Goal: Entertainment & Leisure: Browse casually

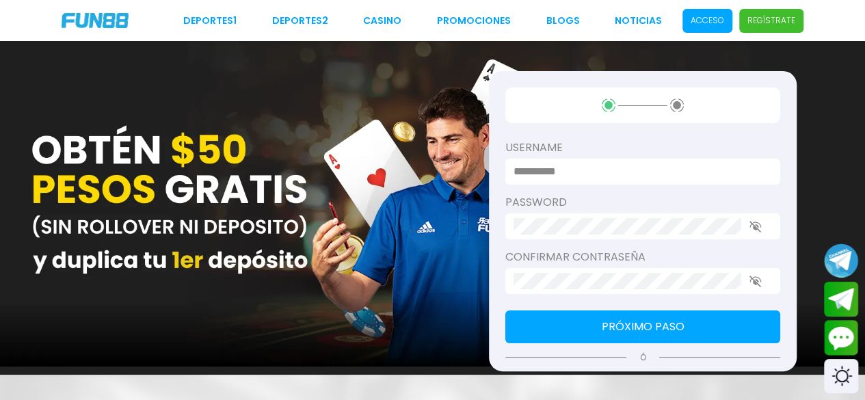
click at [703, 16] on p "Acceso" at bounding box center [708, 20] width 34 height 12
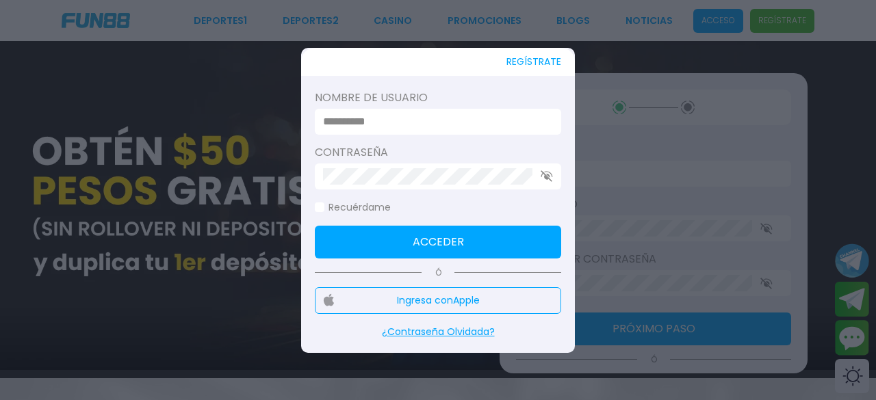
click at [527, 124] on input at bounding box center [434, 122] width 222 height 16
type input "*********"
click at [492, 185] on div at bounding box center [438, 176] width 246 height 26
click at [451, 235] on button "Acceder" at bounding box center [438, 242] width 246 height 33
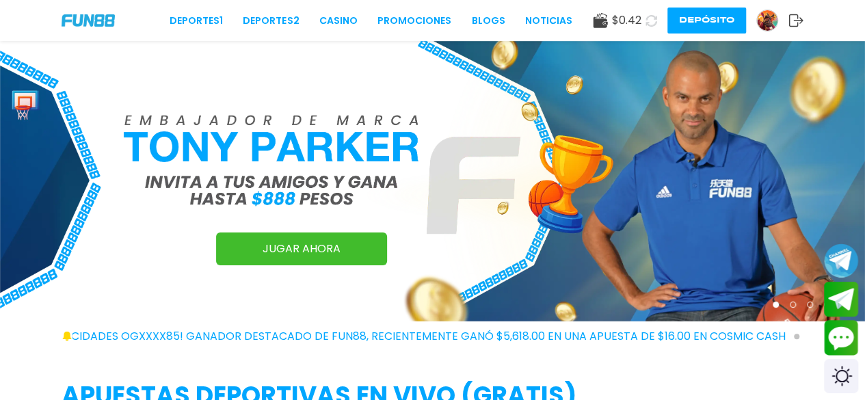
click at [704, 23] on button "Depósito" at bounding box center [707, 21] width 79 height 26
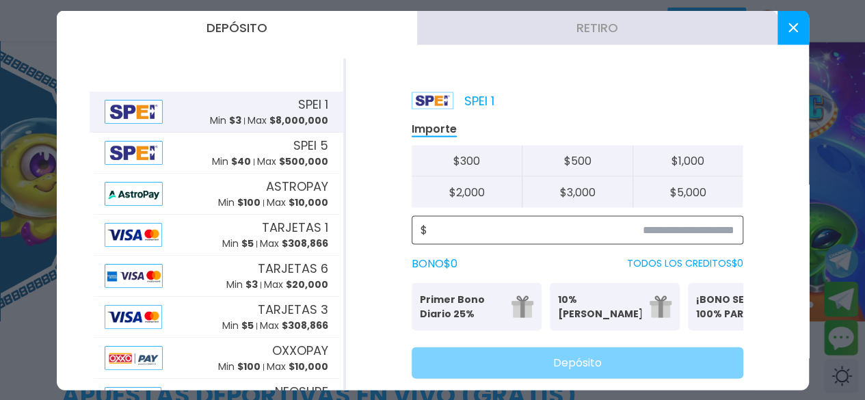
click at [641, 230] on input at bounding box center [581, 230] width 307 height 16
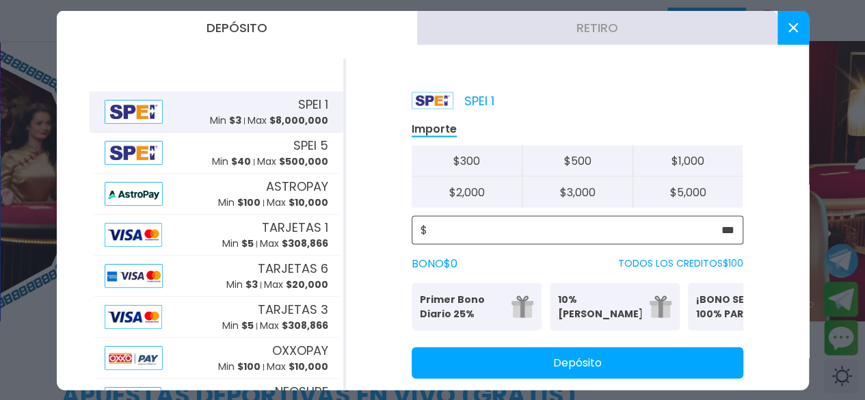
type input "***"
click at [643, 375] on button "Depósito" at bounding box center [578, 362] width 332 height 31
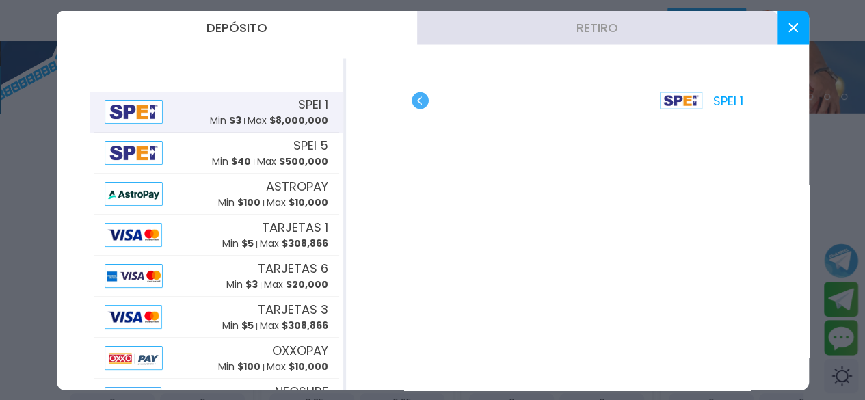
scroll to position [223, 0]
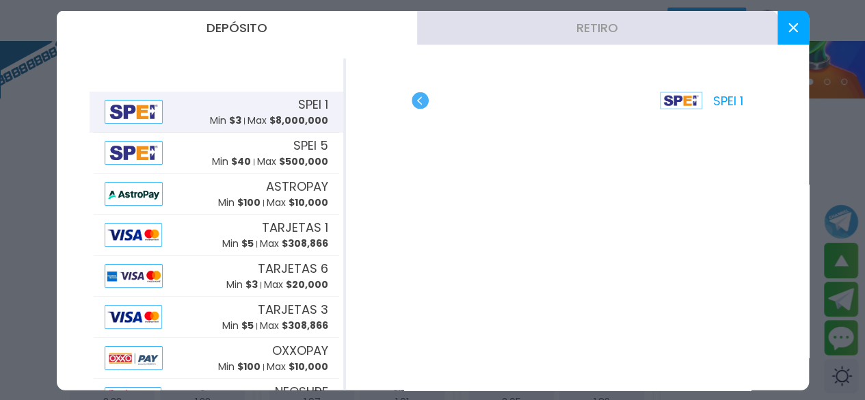
click at [708, 30] on icon at bounding box center [794, 28] width 10 height 10
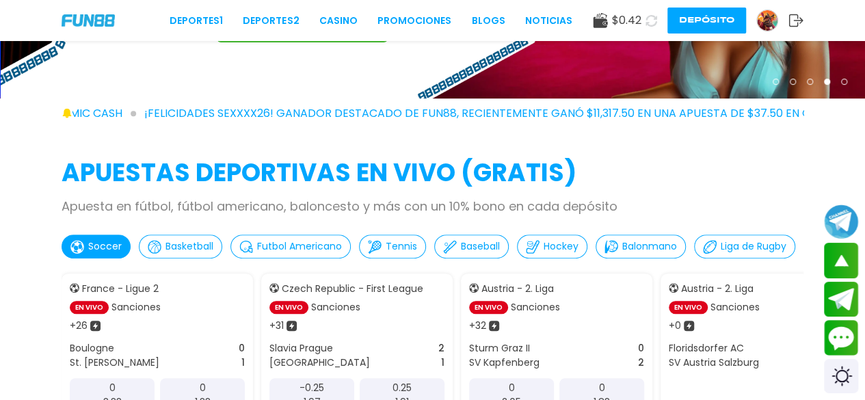
click at [651, 22] on icon at bounding box center [652, 21] width 12 height 12
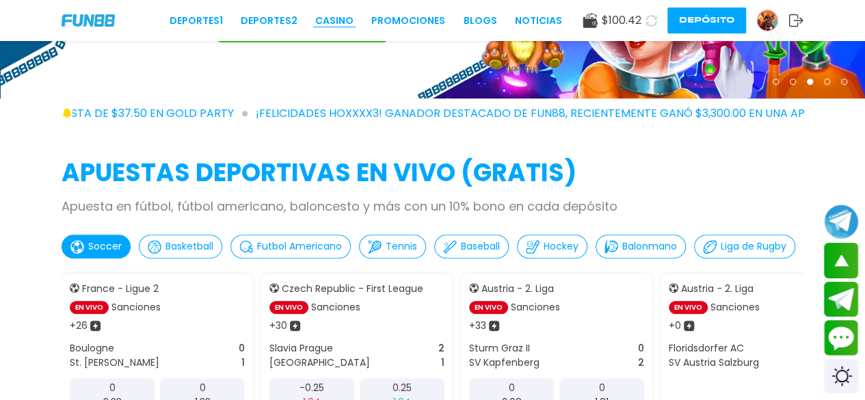
click at [343, 17] on link "CASINO" at bounding box center [334, 21] width 38 height 14
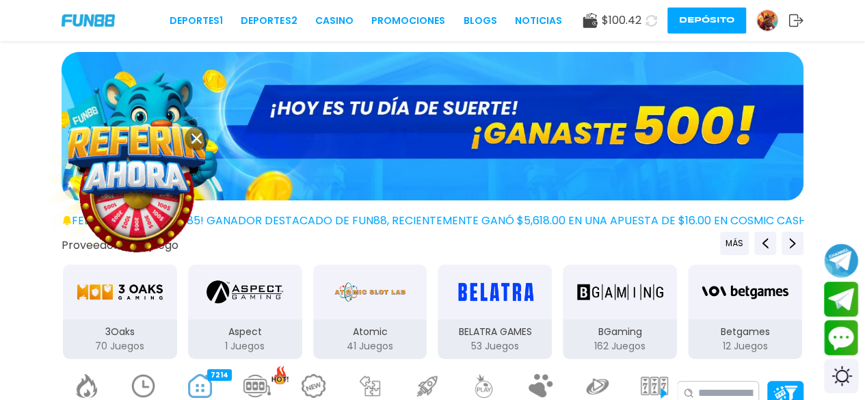
click at [198, 140] on use at bounding box center [197, 138] width 10 height 10
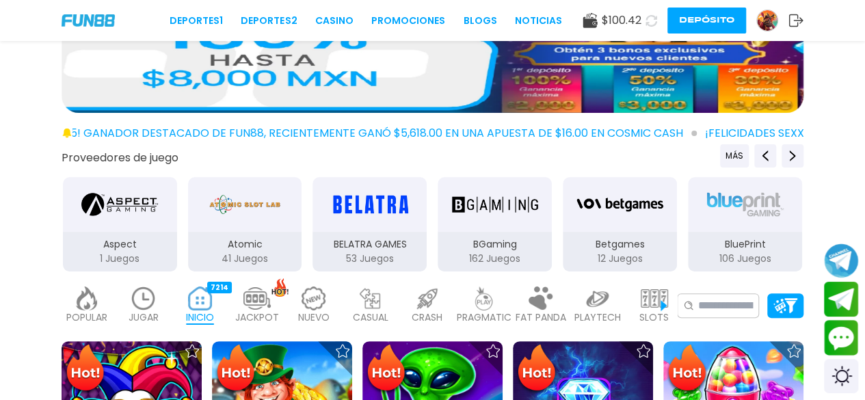
scroll to position [100, 0]
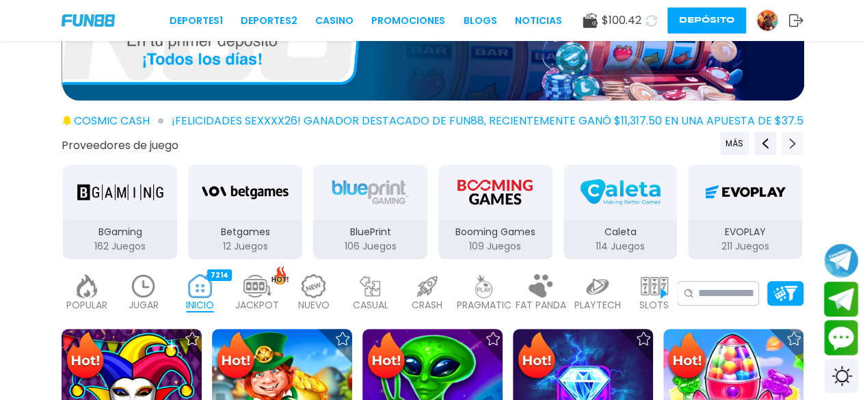
click at [708, 144] on use "Next providers" at bounding box center [793, 143] width 6 height 11
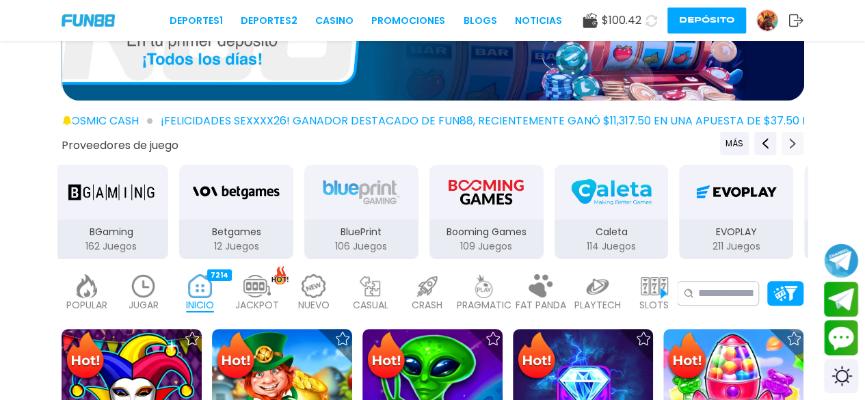
click at [708, 144] on use "Next providers" at bounding box center [793, 143] width 6 height 11
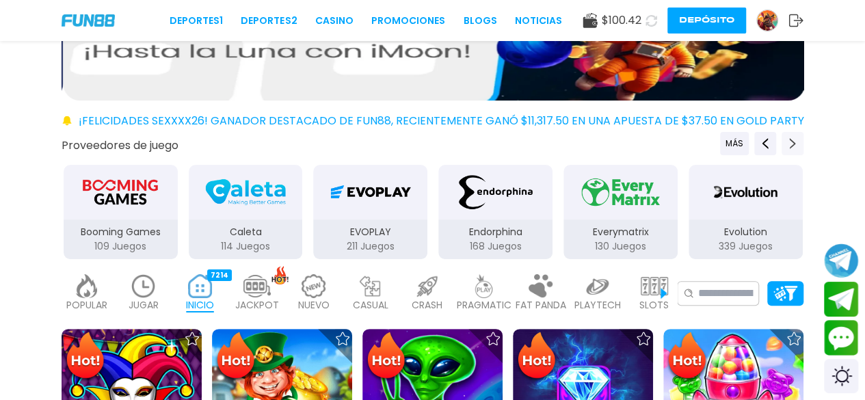
click at [708, 144] on use "Next providers" at bounding box center [793, 143] width 6 height 11
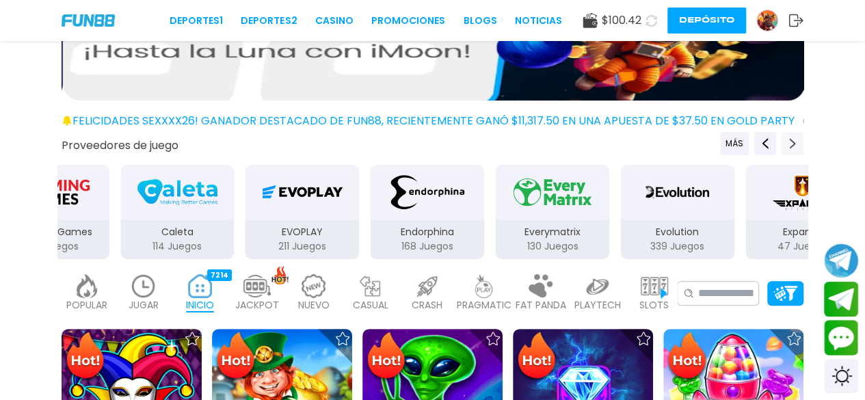
click at [708, 144] on use "Next providers" at bounding box center [793, 143] width 6 height 11
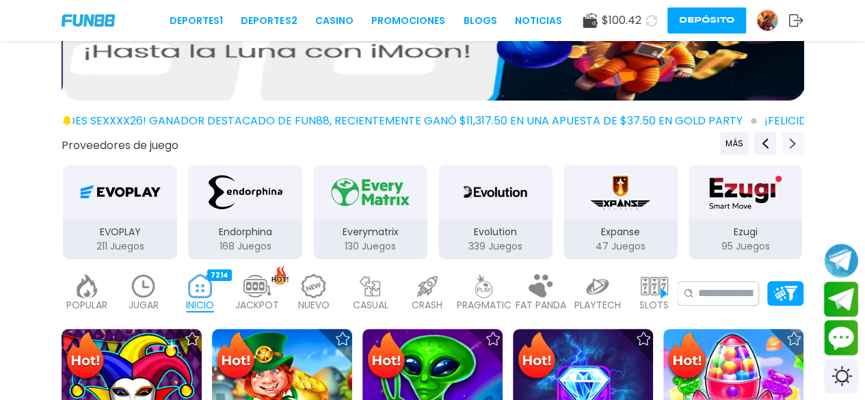
click at [708, 144] on use "Next providers" at bounding box center [793, 143] width 6 height 11
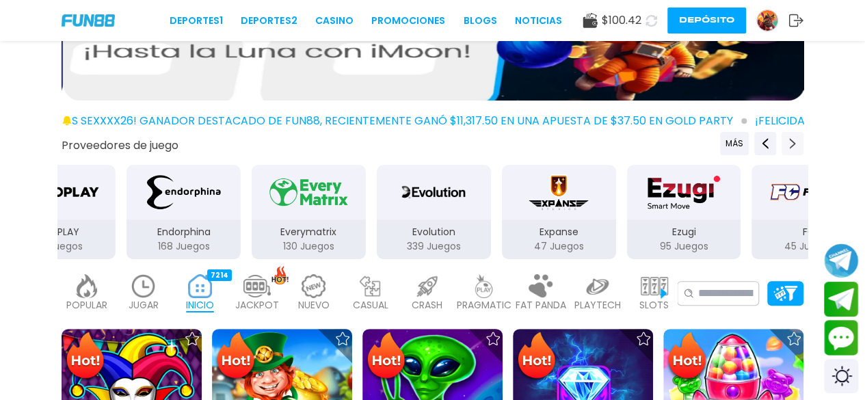
click at [708, 144] on use "Next providers" at bounding box center [793, 143] width 6 height 11
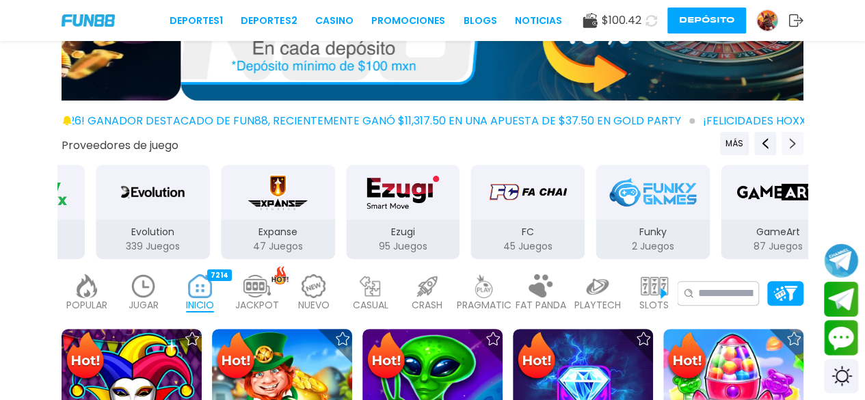
click at [708, 144] on use "Next providers" at bounding box center [793, 143] width 6 height 11
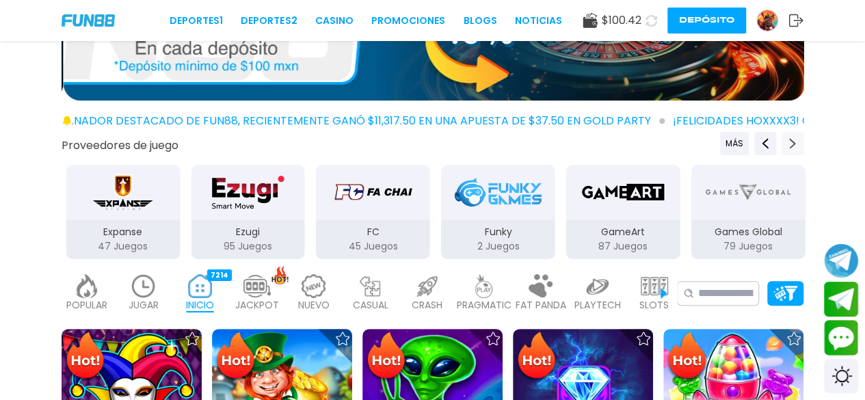
click at [708, 144] on use "Next providers" at bounding box center [793, 143] width 6 height 11
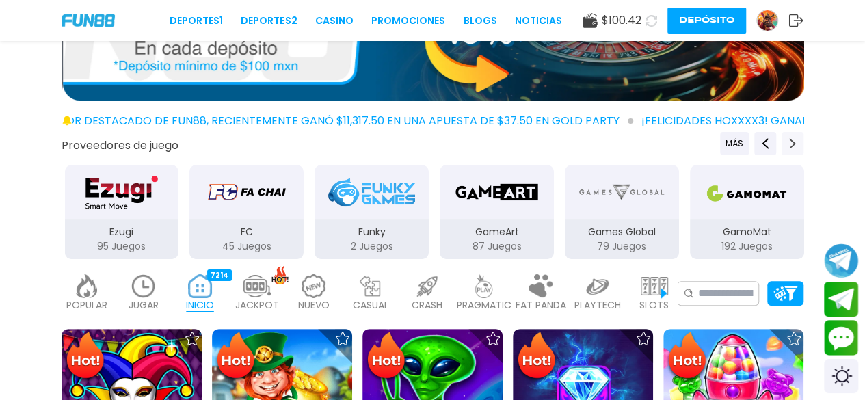
click at [708, 144] on use "Next providers" at bounding box center [793, 143] width 6 height 11
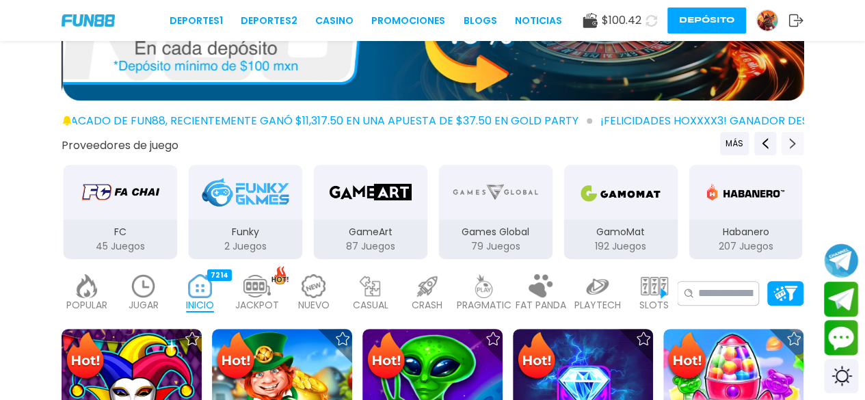
click at [708, 144] on use "Next providers" at bounding box center [793, 143] width 6 height 11
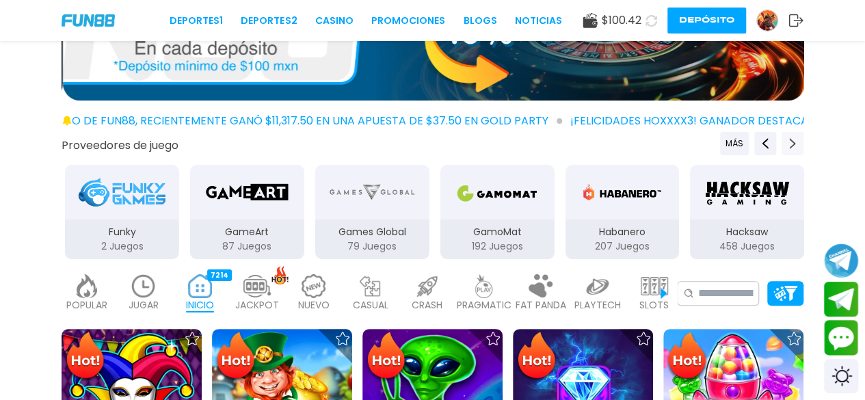
click at [708, 144] on use "Next providers" at bounding box center [793, 143] width 6 height 11
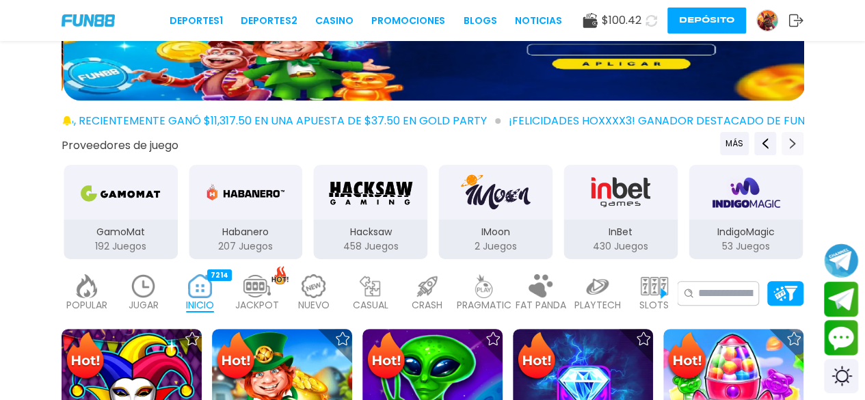
click at [708, 144] on use "Next providers" at bounding box center [793, 143] width 6 height 11
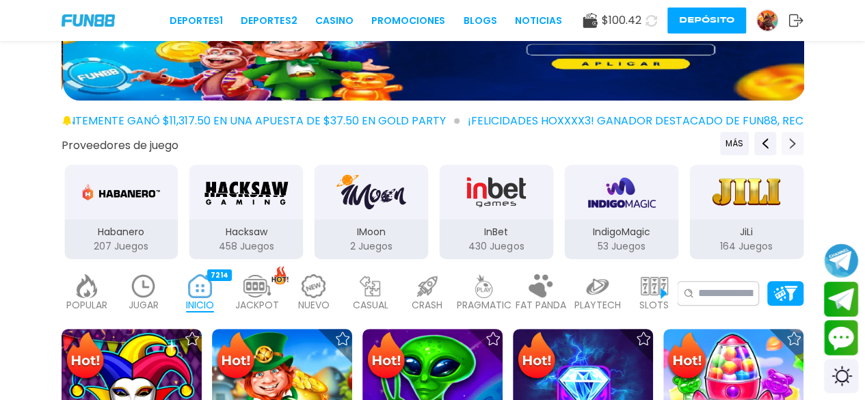
click at [708, 144] on use "Next providers" at bounding box center [793, 143] width 6 height 11
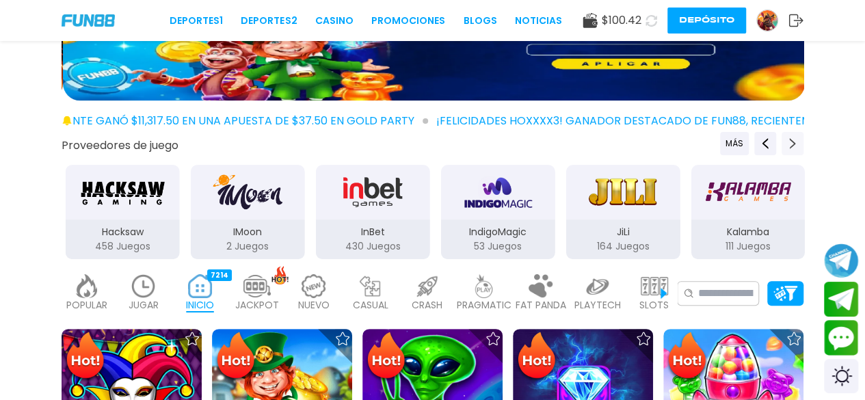
click at [708, 144] on use "Next providers" at bounding box center [793, 143] width 6 height 11
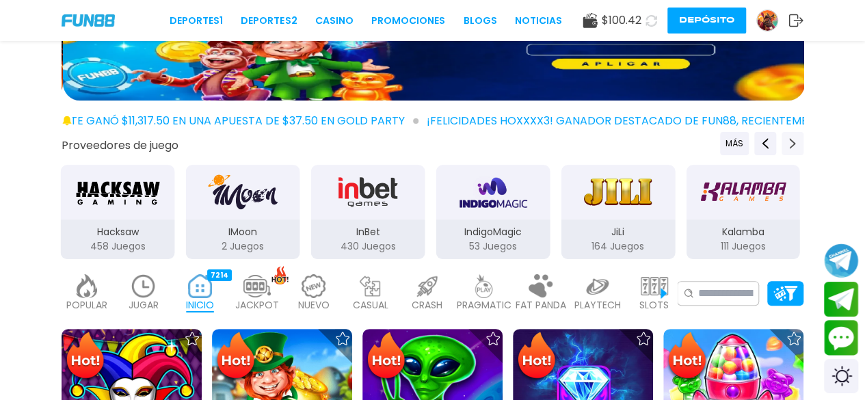
click at [708, 144] on use "Next providers" at bounding box center [793, 143] width 6 height 11
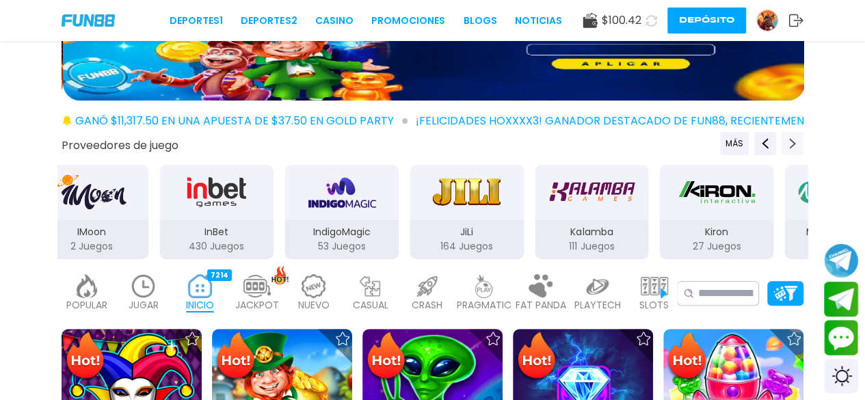
click at [708, 144] on use "Next providers" at bounding box center [793, 143] width 6 height 11
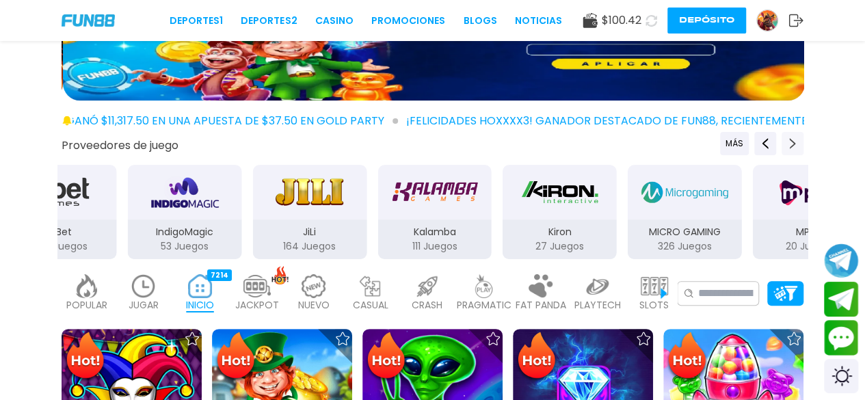
click at [708, 144] on use "Next providers" at bounding box center [793, 143] width 6 height 11
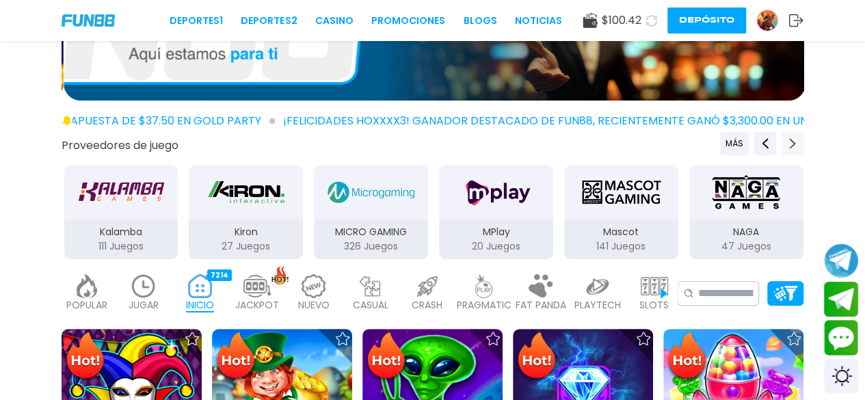
click at [708, 144] on use "Next providers" at bounding box center [793, 143] width 6 height 11
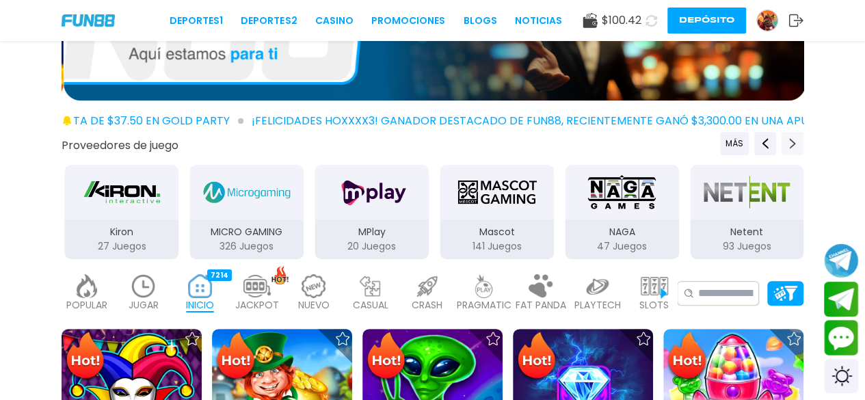
click at [708, 144] on use "Next providers" at bounding box center [793, 143] width 6 height 11
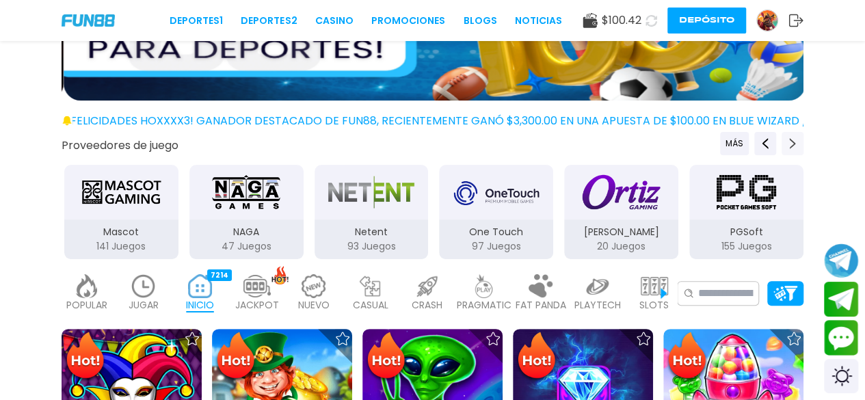
click at [708, 144] on use "Next providers" at bounding box center [793, 143] width 6 height 11
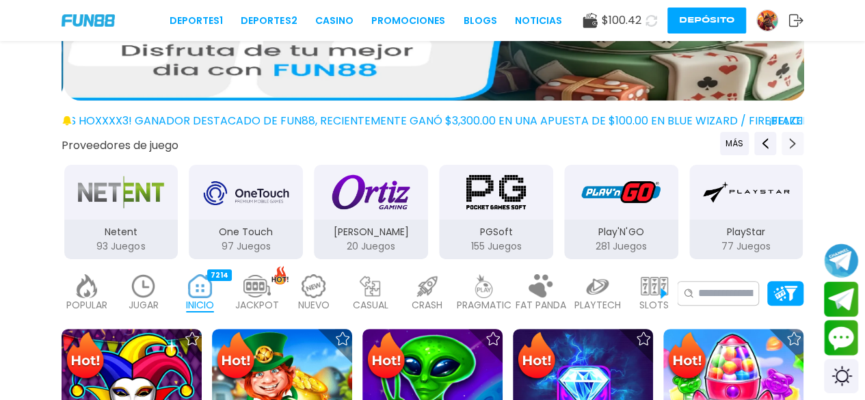
click at [708, 144] on use "Next providers" at bounding box center [793, 143] width 6 height 11
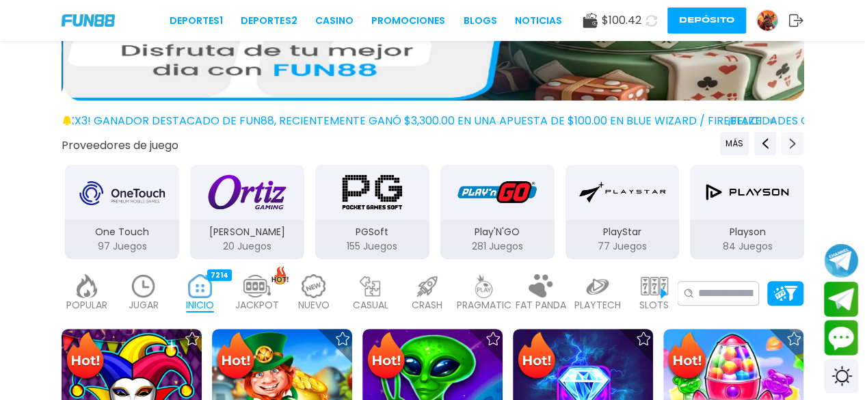
click at [708, 144] on use "Next providers" at bounding box center [793, 143] width 6 height 11
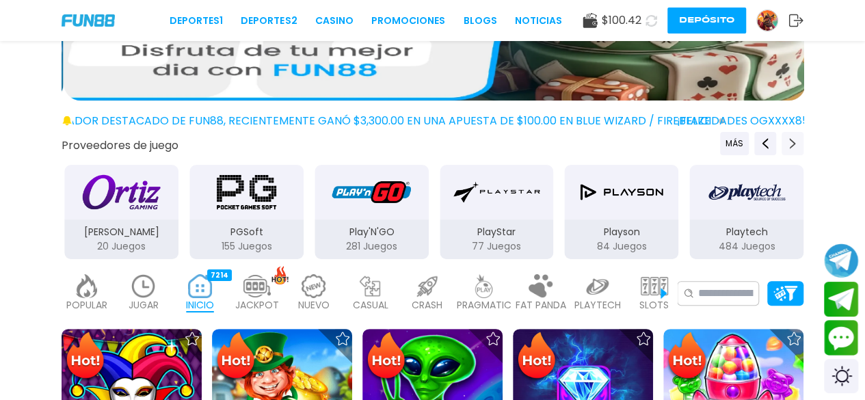
click at [708, 144] on use "Next providers" at bounding box center [793, 143] width 6 height 11
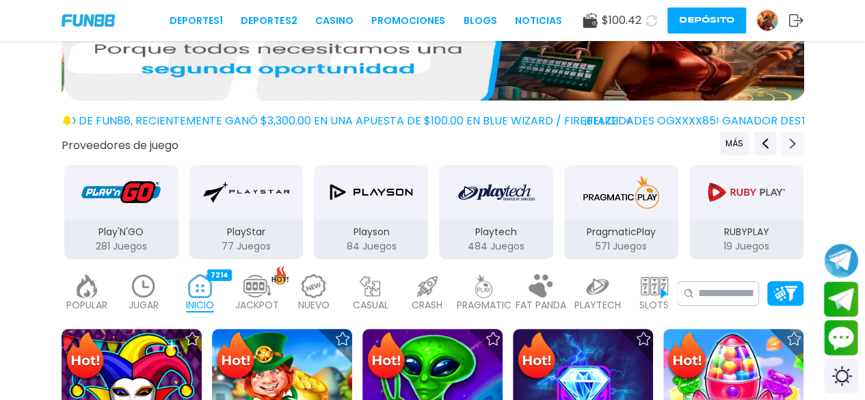
click at [708, 144] on use "Next providers" at bounding box center [793, 143] width 6 height 11
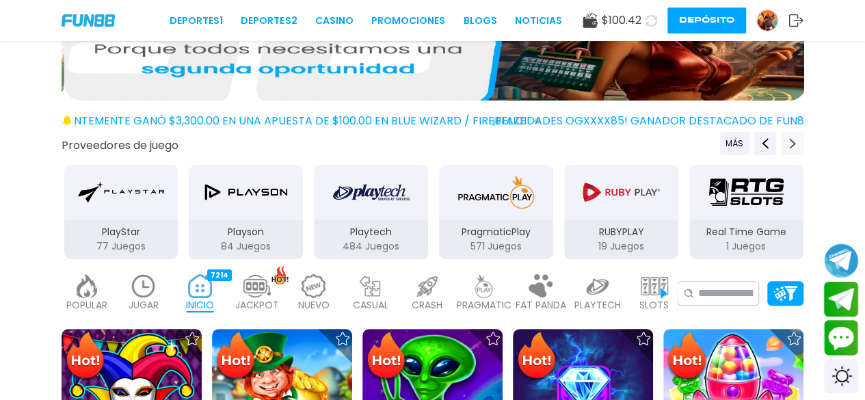
click at [708, 144] on use "Next providers" at bounding box center [793, 143] width 6 height 11
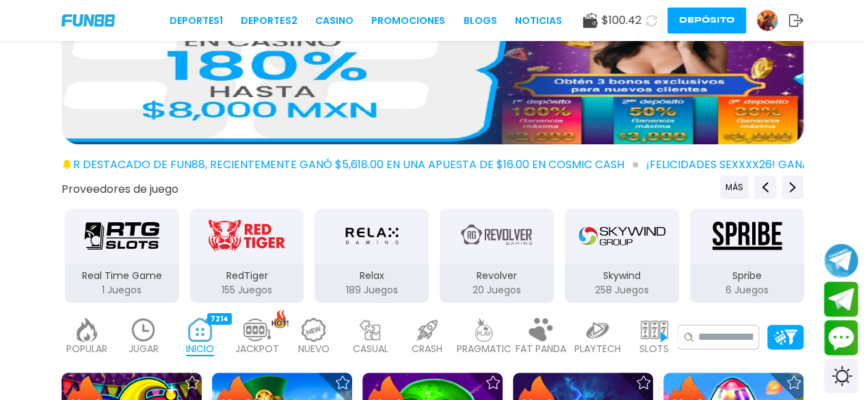
scroll to position [40, 0]
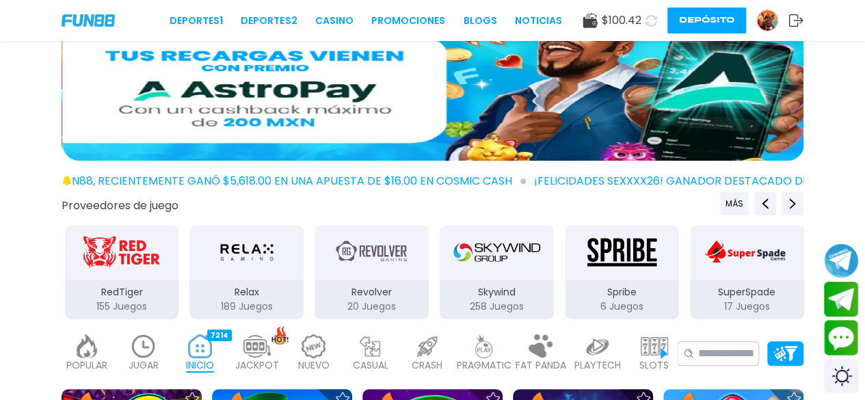
click at [140, 353] on img at bounding box center [143, 347] width 27 height 24
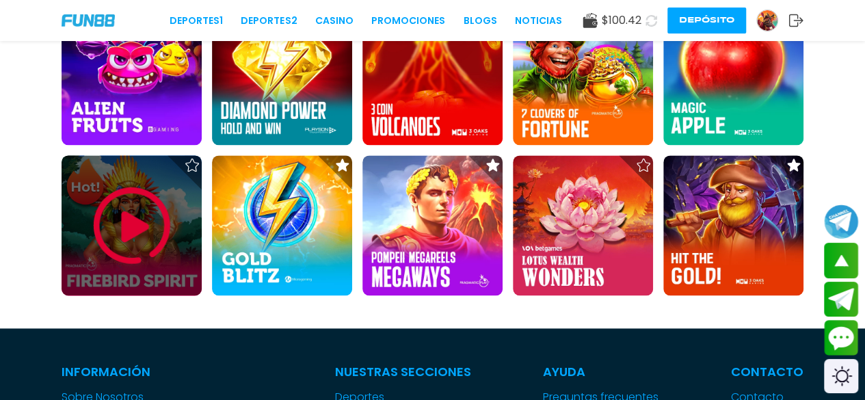
scroll to position [876, 0]
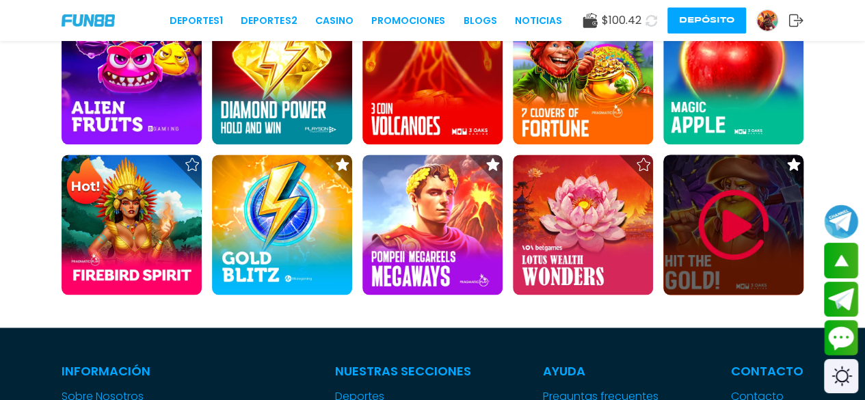
click at [708, 250] on img at bounding box center [734, 225] width 82 height 82
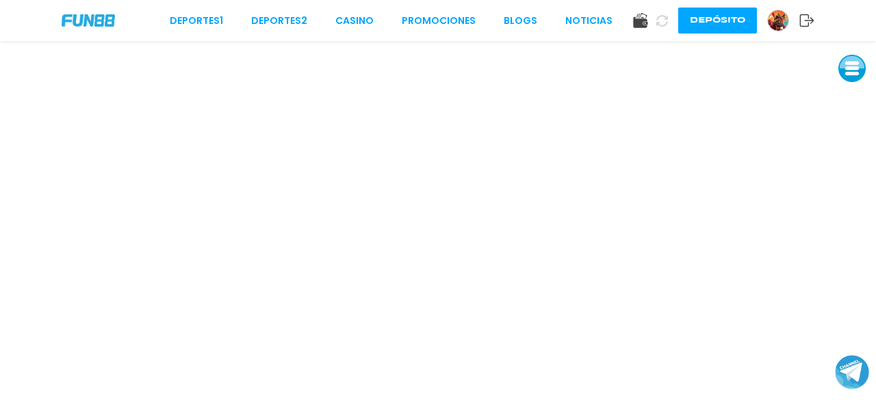
click at [708, 79] on button at bounding box center [851, 68] width 27 height 27
click at [708, 154] on button at bounding box center [851, 160] width 27 height 27
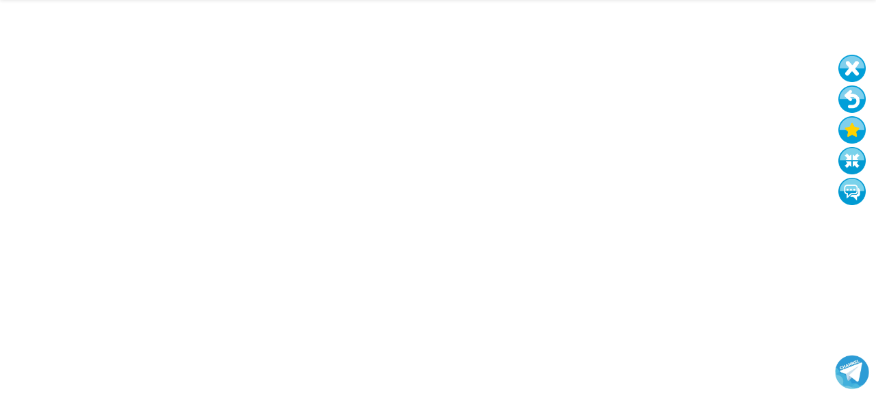
click at [708, 72] on button at bounding box center [851, 68] width 27 height 27
click at [708, 95] on button at bounding box center [851, 99] width 27 height 27
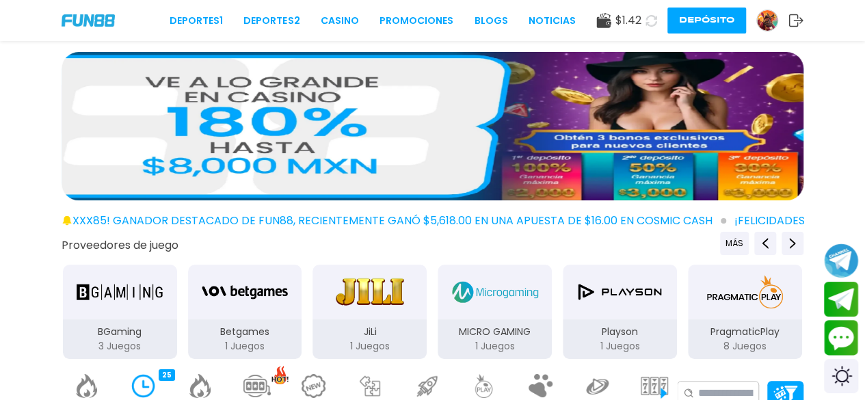
click at [700, 23] on button "Depósito" at bounding box center [707, 21] width 79 height 26
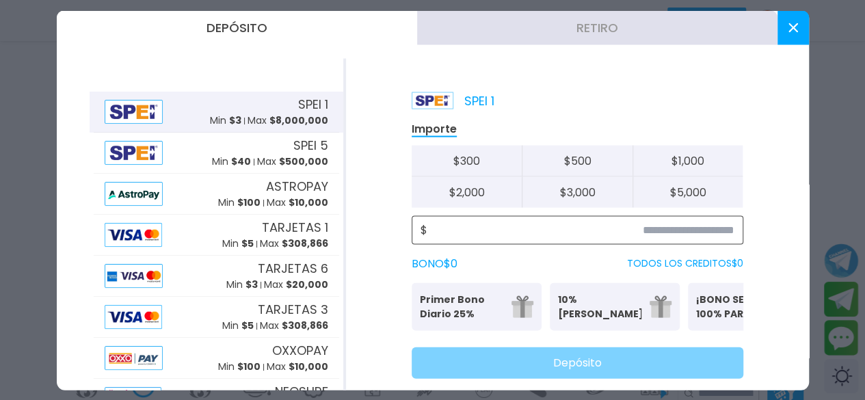
click at [708, 225] on input at bounding box center [581, 230] width 307 height 16
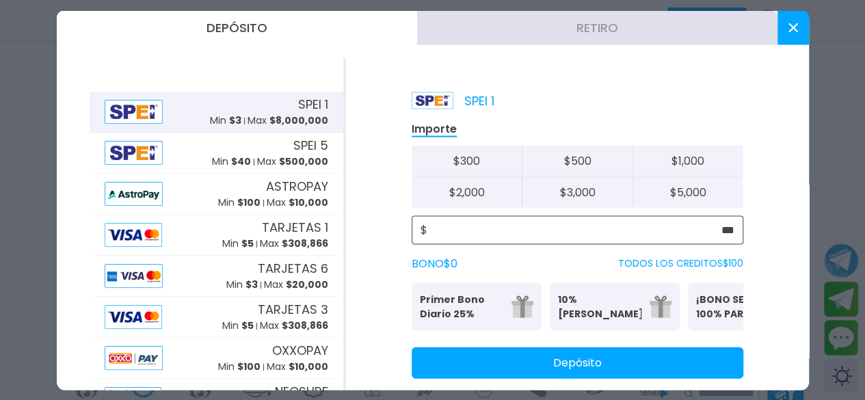
type input "***"
click at [655, 376] on button "Depósito" at bounding box center [578, 362] width 332 height 31
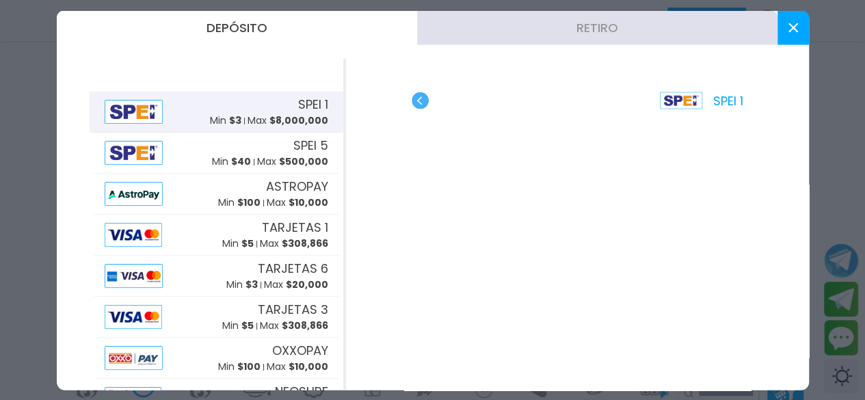
click at [708, 33] on button at bounding box center [793, 27] width 31 height 34
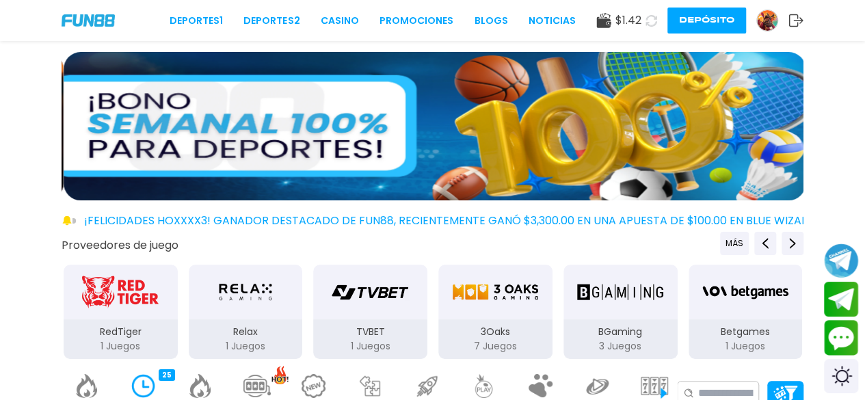
click at [648, 25] on use at bounding box center [652, 20] width 12 height 12
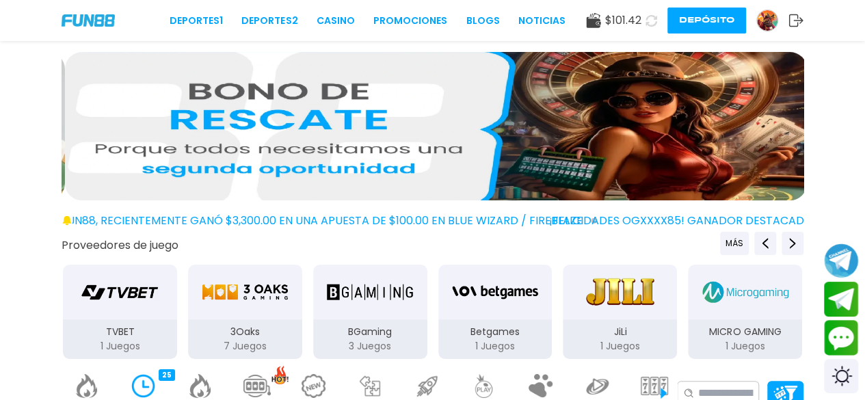
click at [245, 324] on div "3Oaks 7 Juegos" at bounding box center [245, 339] width 114 height 40
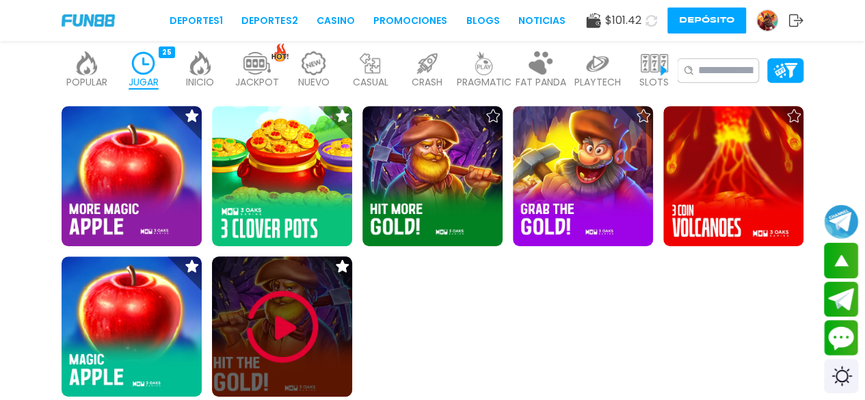
scroll to position [324, 0]
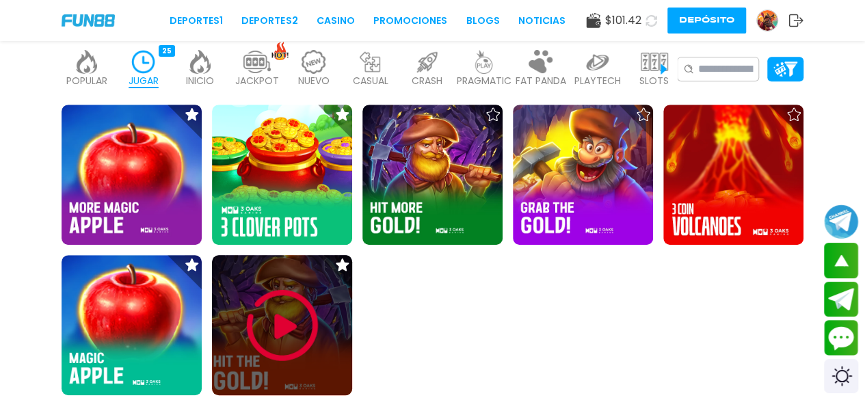
click at [286, 333] on img at bounding box center [282, 326] width 82 height 82
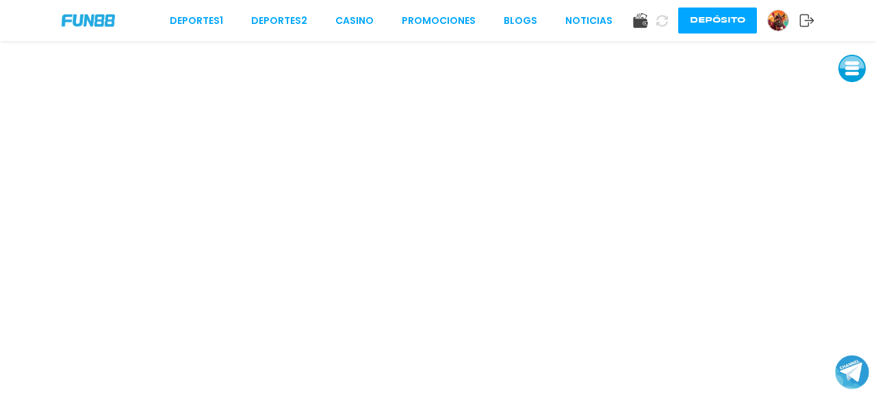
click at [708, 72] on button at bounding box center [851, 68] width 27 height 27
click at [708, 159] on button at bounding box center [851, 160] width 27 height 27
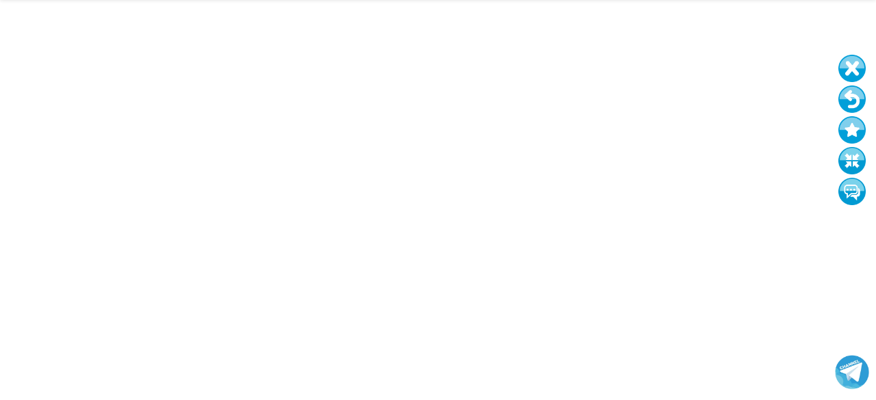
click at [708, 102] on button at bounding box center [851, 99] width 27 height 27
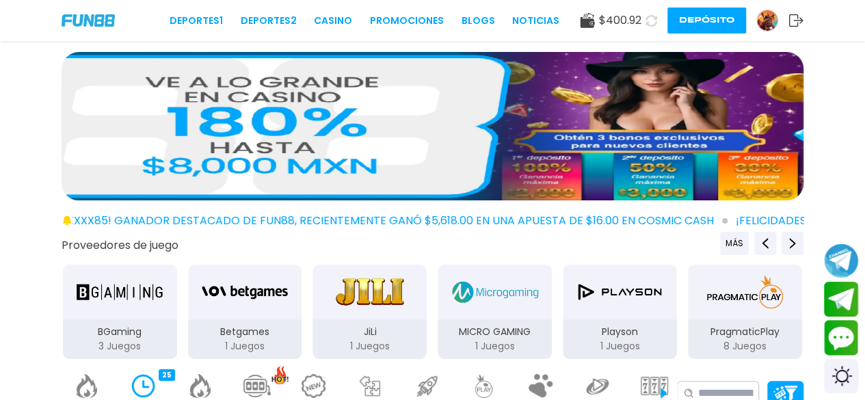
click at [708, 26] on button "Depósito" at bounding box center [707, 21] width 79 height 26
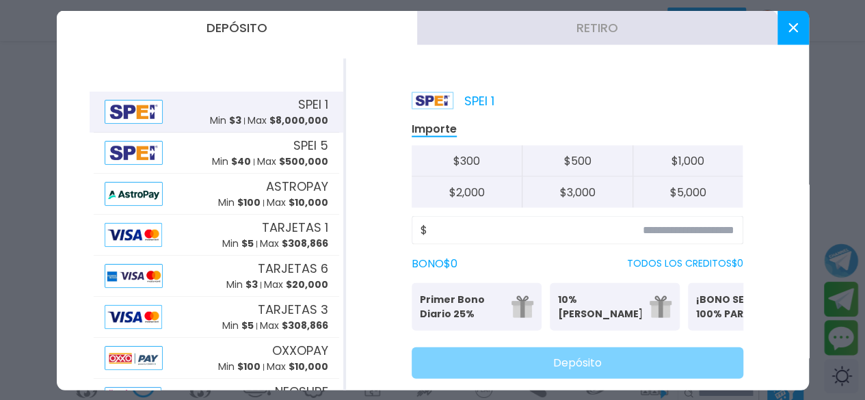
click at [670, 18] on button "Retiro" at bounding box center [597, 27] width 360 height 34
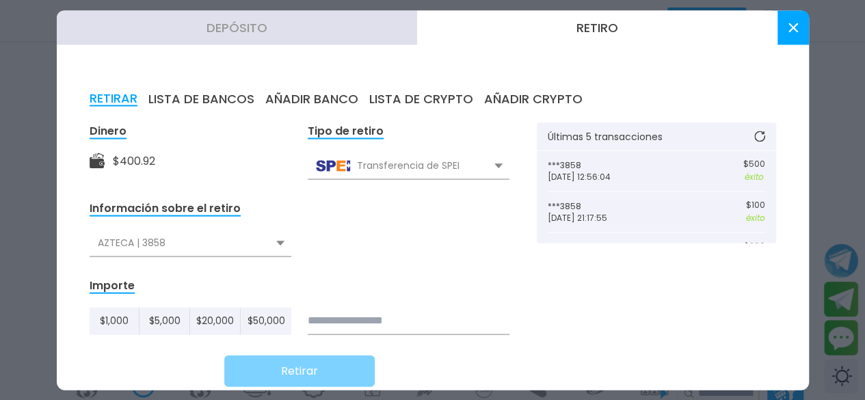
click at [224, 281] on div "Importe $ 1,000 $ 5,000 $ 20,000 $ 50,000" at bounding box center [300, 305] width 420 height 57
click at [413, 326] on input at bounding box center [409, 320] width 202 height 27
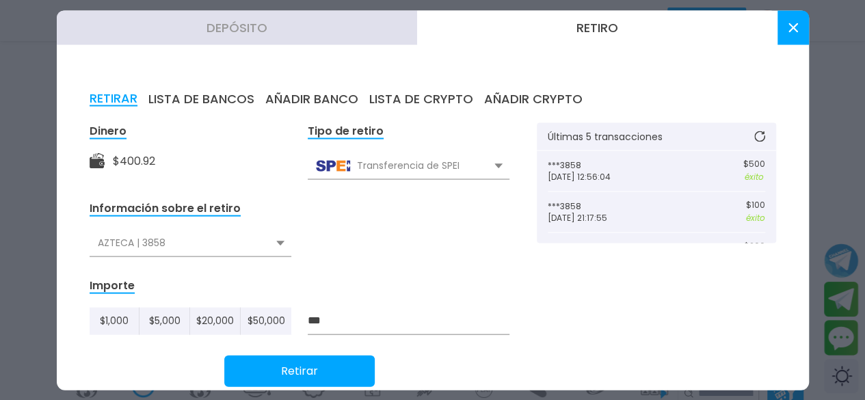
type input "***"
click at [350, 373] on button "Retirar" at bounding box center [299, 370] width 150 height 31
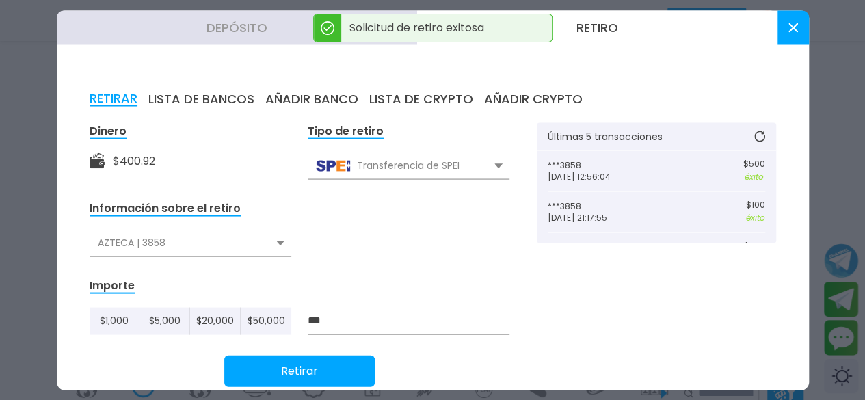
click at [708, 29] on use at bounding box center [793, 28] width 10 height 10
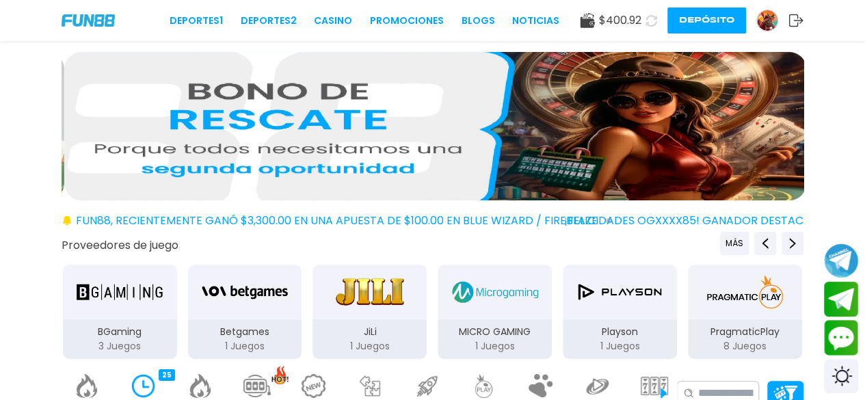
click at [149, 380] on img at bounding box center [143, 386] width 27 height 24
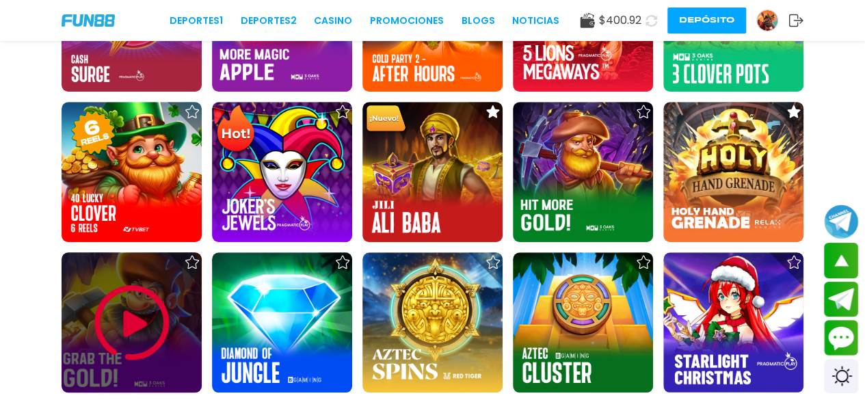
scroll to position [480, 0]
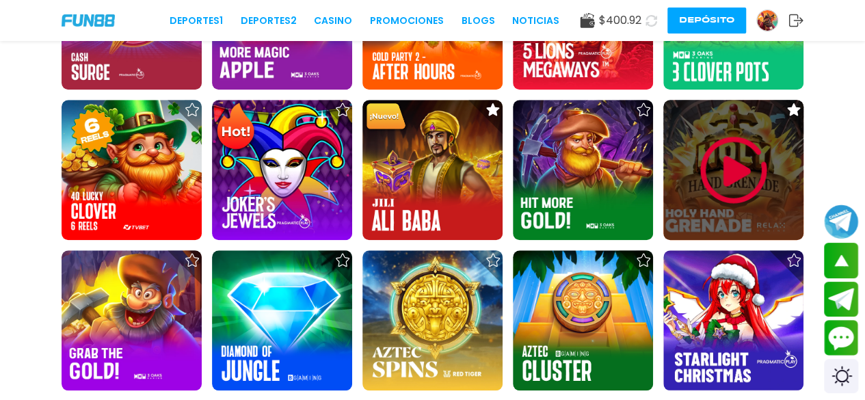
click at [708, 171] on img at bounding box center [734, 170] width 82 height 82
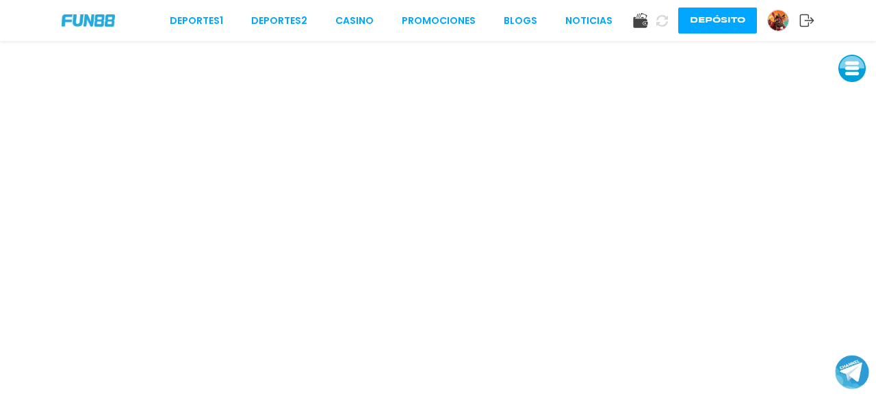
click at [708, 72] on button at bounding box center [851, 68] width 27 height 27
click at [708, 162] on button at bounding box center [851, 160] width 27 height 27
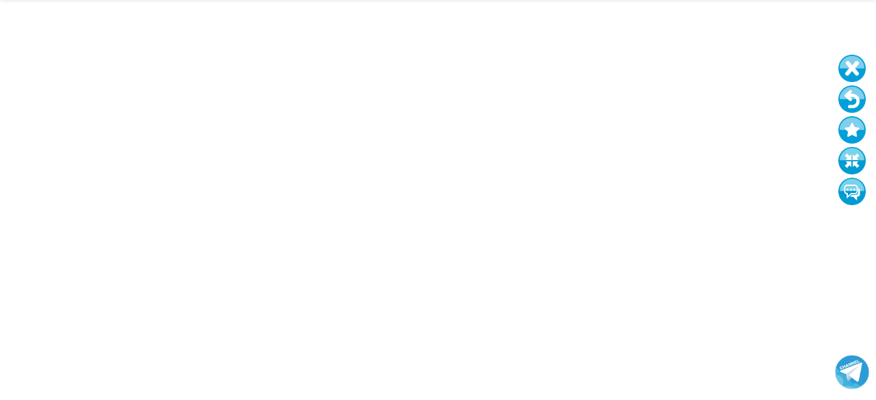
click at [708, 103] on button at bounding box center [851, 99] width 27 height 27
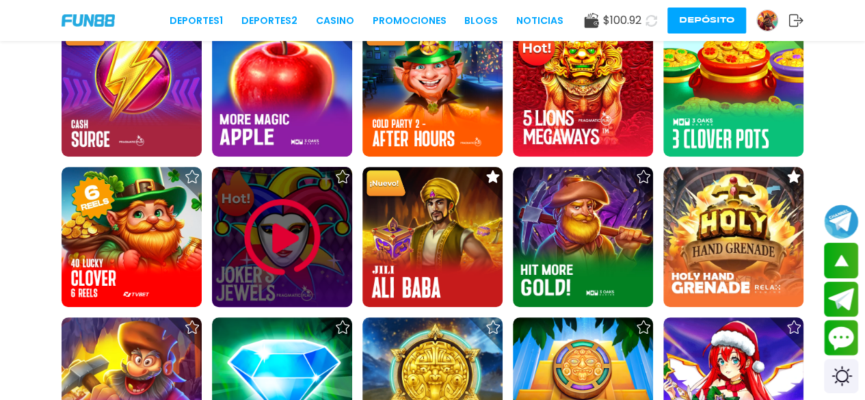
scroll to position [411, 0]
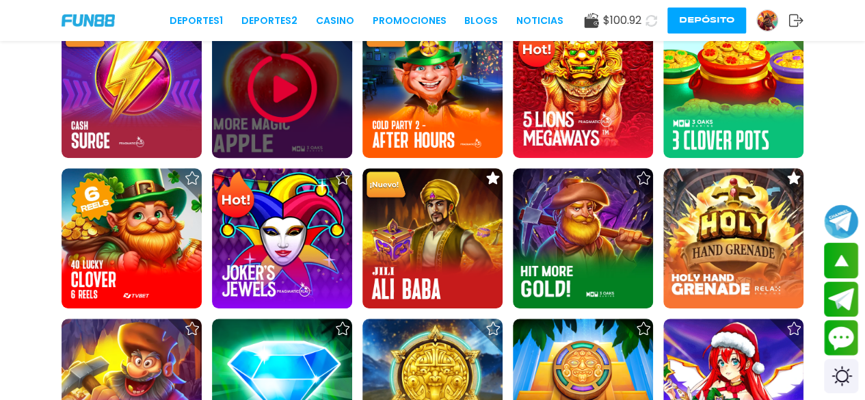
click at [266, 93] on img at bounding box center [282, 88] width 82 height 82
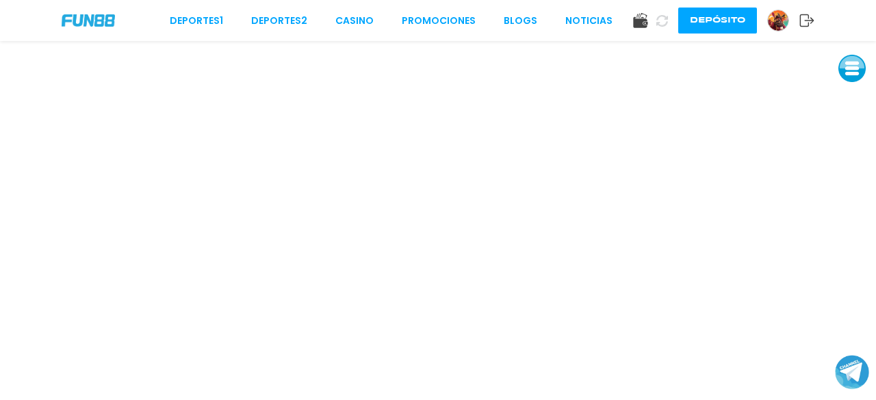
click at [708, 72] on button at bounding box center [851, 68] width 27 height 27
click at [708, 157] on button at bounding box center [851, 160] width 27 height 27
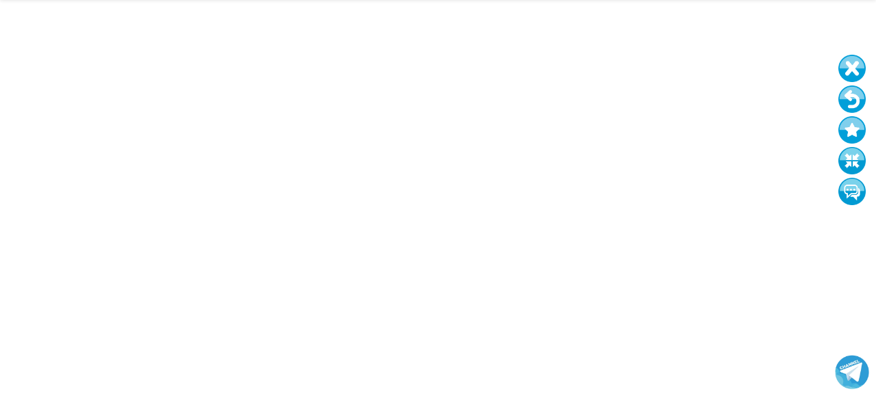
click at [708, 103] on button at bounding box center [851, 99] width 27 height 27
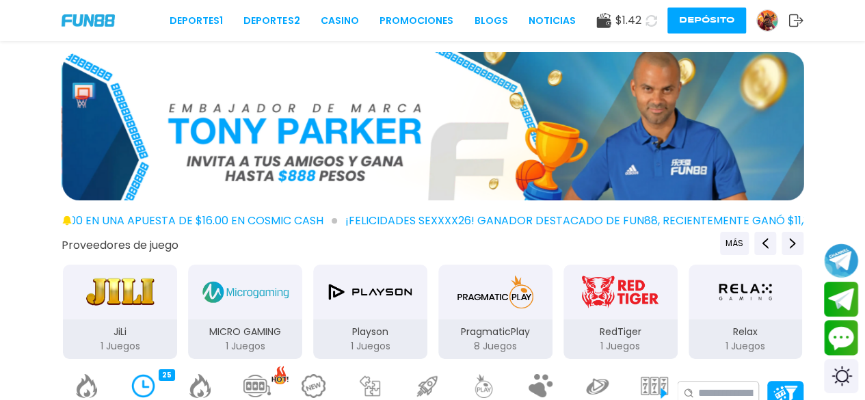
click at [708, 26] on img at bounding box center [767, 20] width 21 height 21
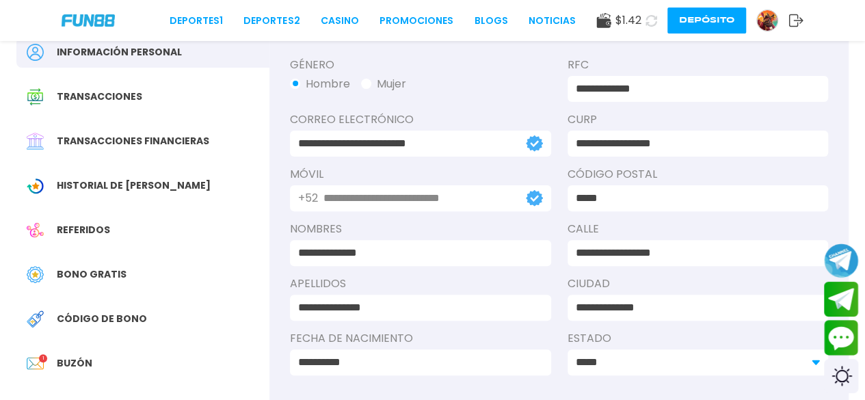
scroll to position [118, 0]
click at [79, 278] on span "Bono Gratis" at bounding box center [92, 274] width 70 height 14
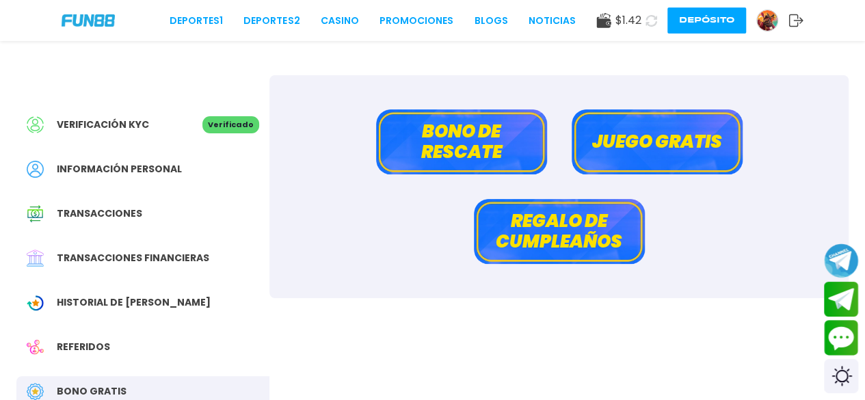
click at [454, 142] on button "Bono de rescate" at bounding box center [461, 141] width 171 height 65
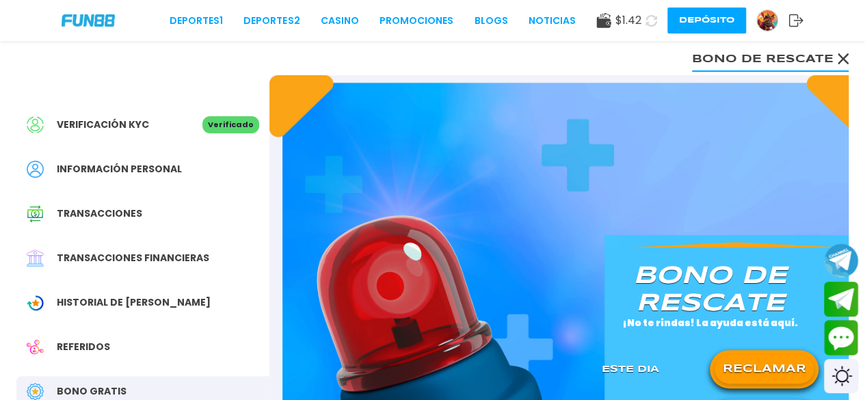
click at [708, 373] on button "RECLAMAR" at bounding box center [764, 369] width 99 height 29
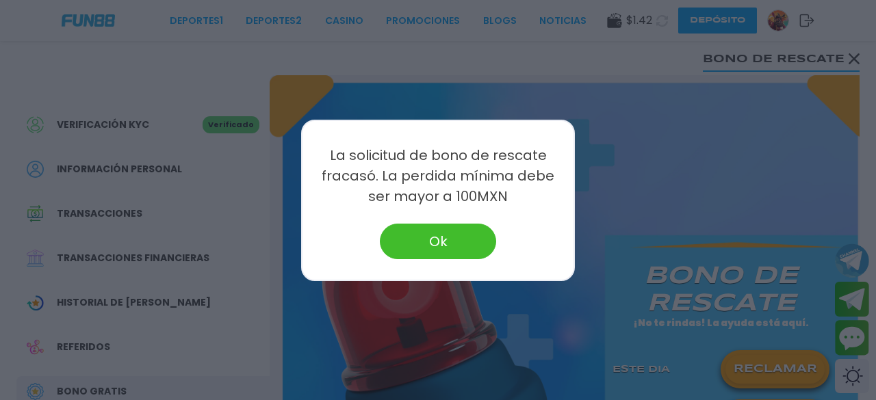
click at [435, 250] on button "Ok" at bounding box center [438, 242] width 116 height 36
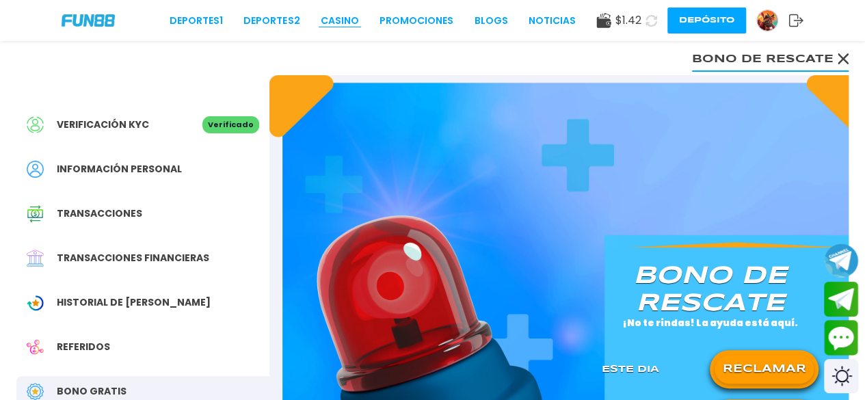
click at [343, 27] on link "CASINO" at bounding box center [340, 21] width 38 height 14
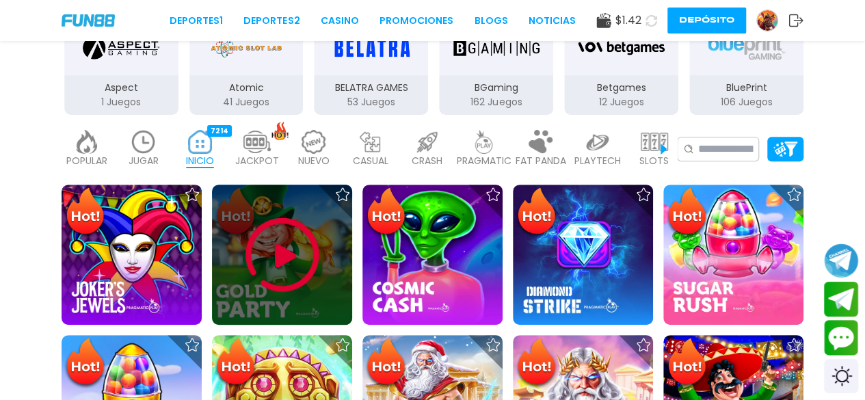
scroll to position [250, 0]
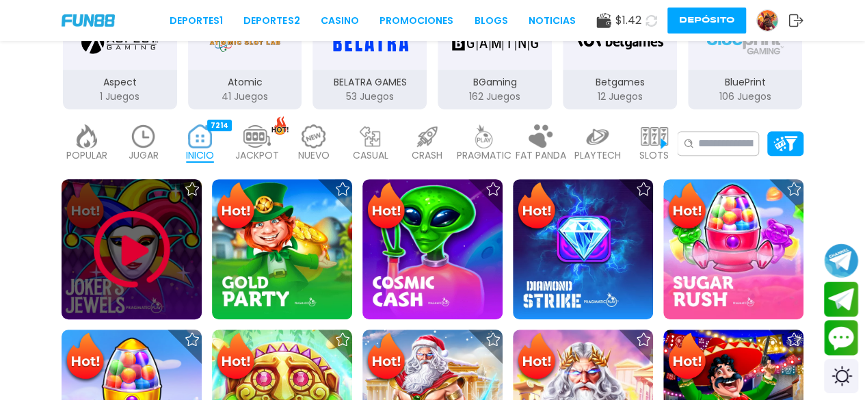
click at [96, 266] on img at bounding box center [132, 250] width 82 height 82
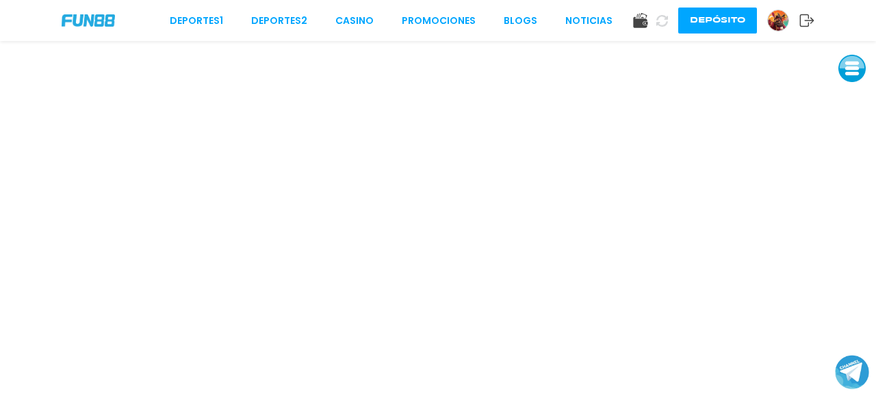
click at [708, 24] on use at bounding box center [807, 20] width 14 height 12
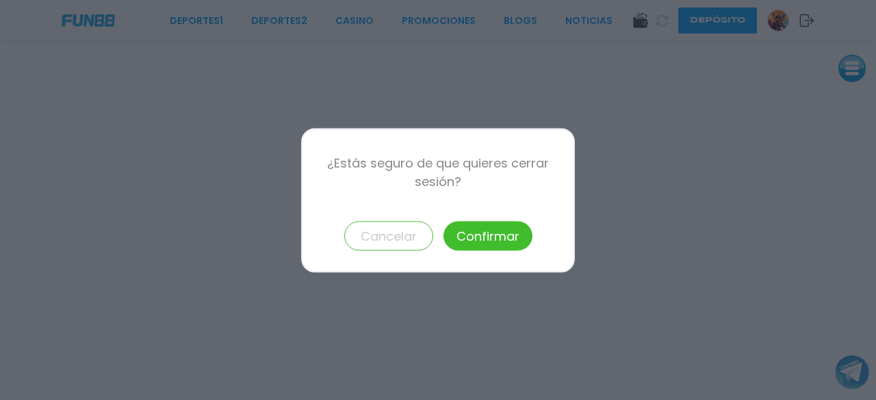
click at [505, 241] on button "Confirmar" at bounding box center [487, 235] width 89 height 29
